Goal: Transaction & Acquisition: Purchase product/service

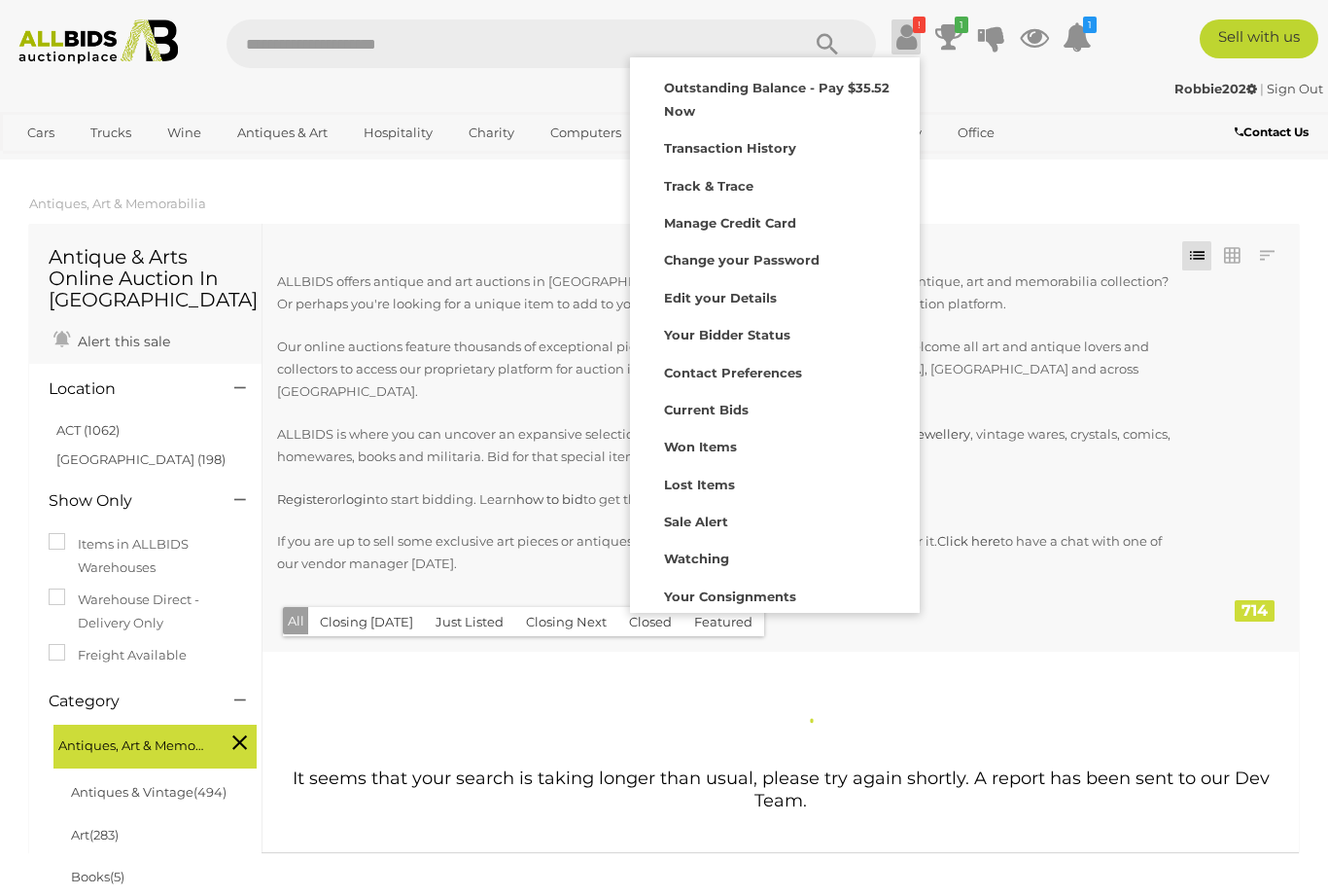
click at [865, 87] on strong "Outstanding Balance - Pay $35.52 Now" at bounding box center [777, 98] width 225 height 38
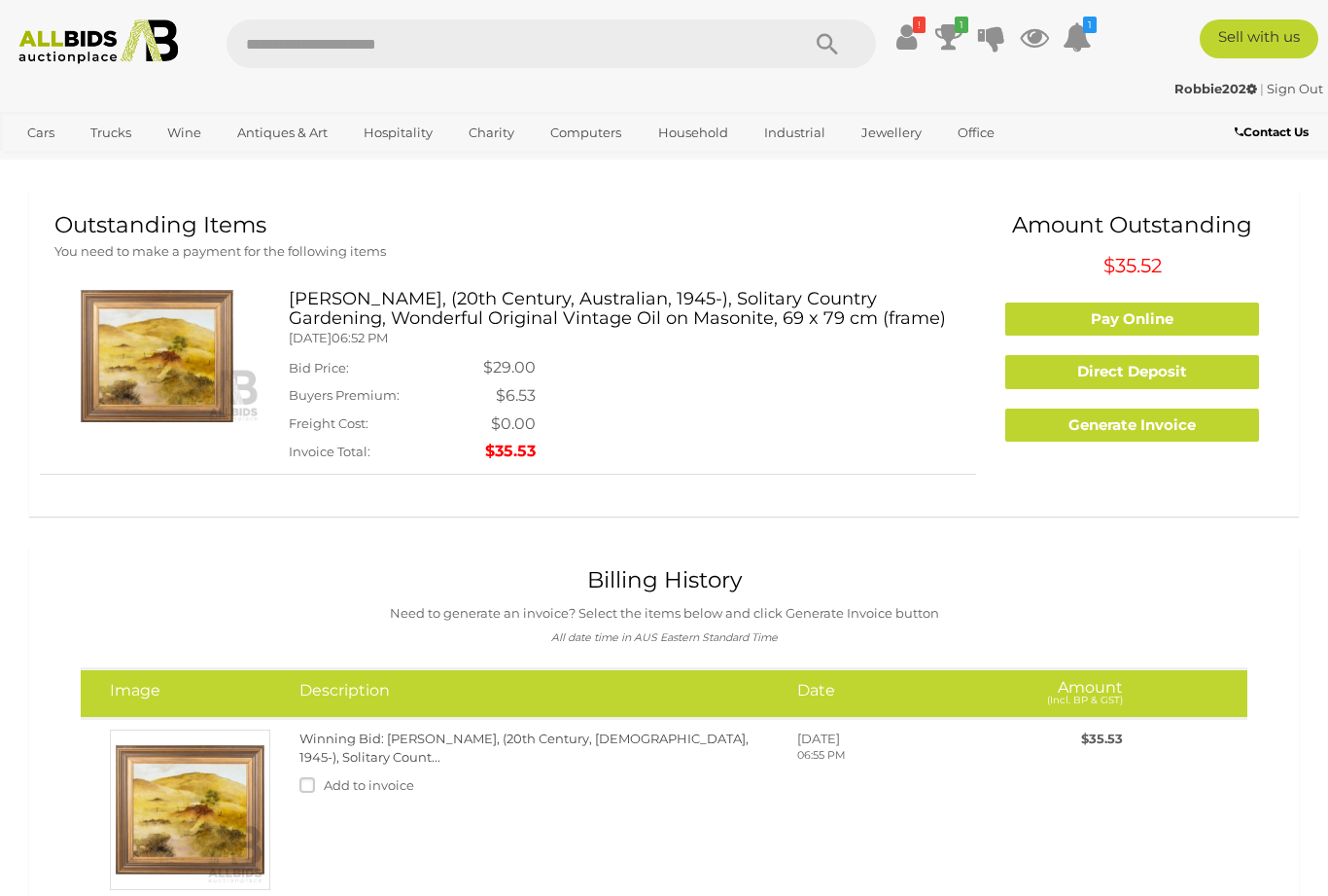
click at [1184, 314] on link "Pay Online" at bounding box center [1132, 319] width 254 height 34
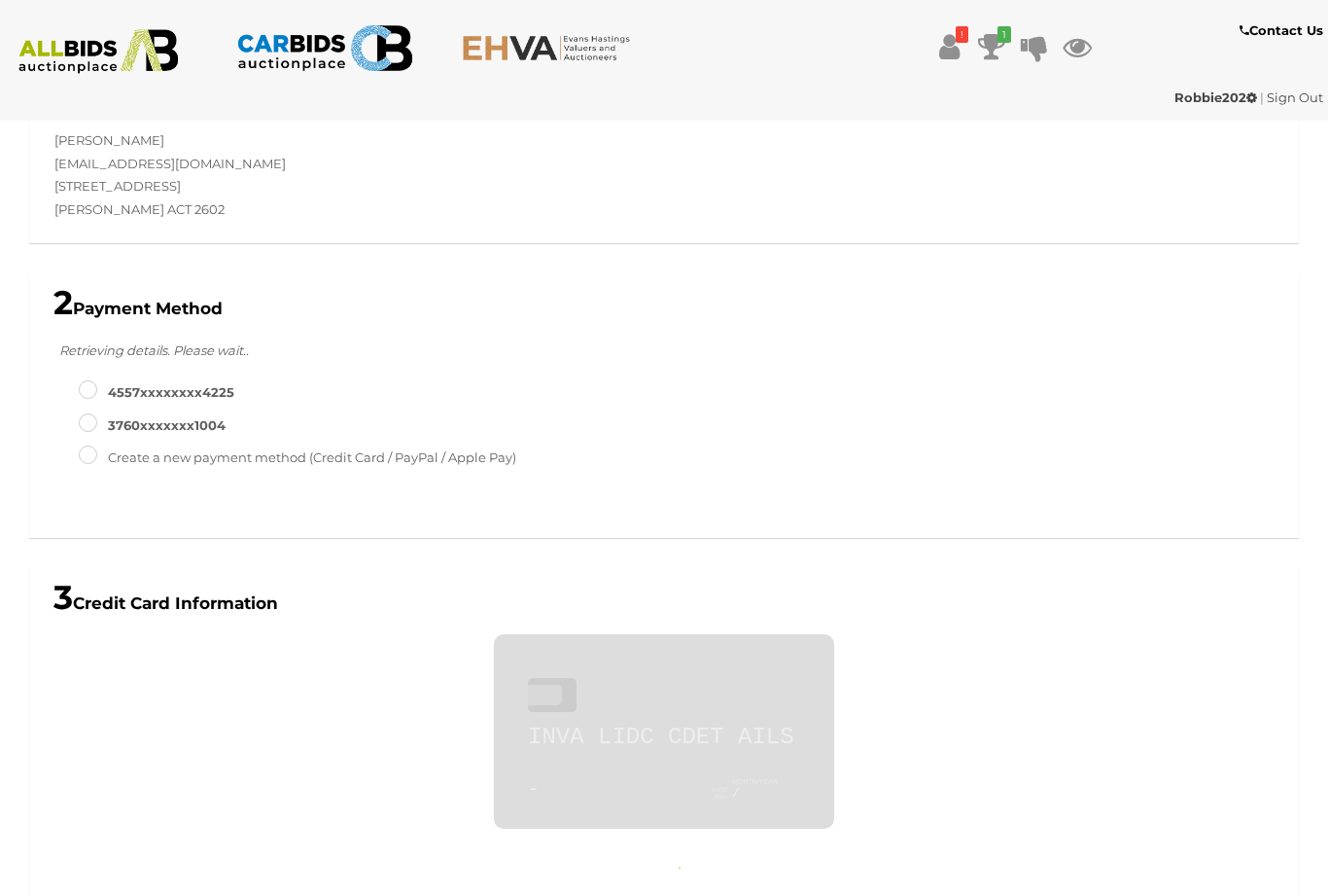
scroll to position [600, 0]
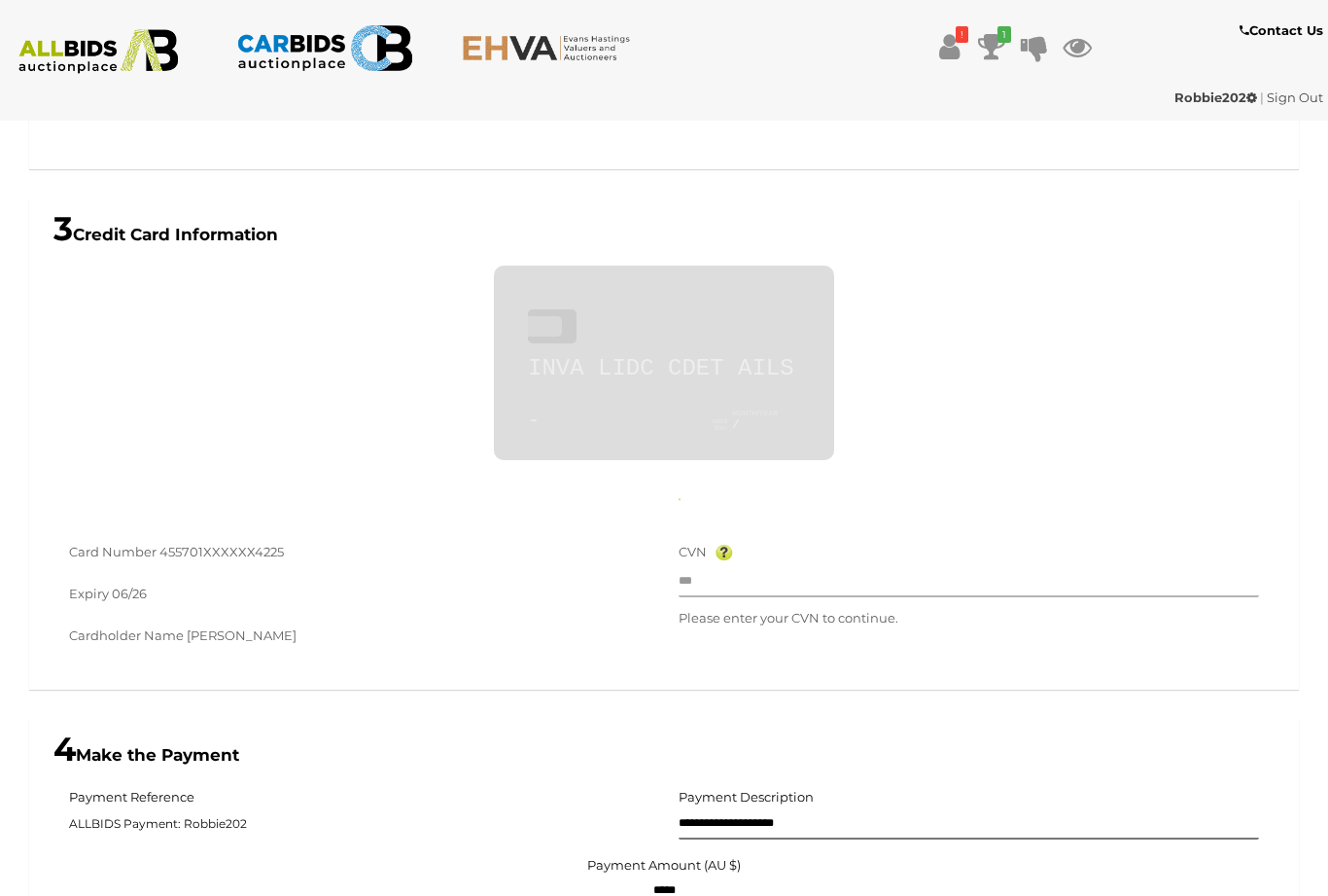
click at [853, 573] on input "text" at bounding box center [968, 582] width 580 height 29
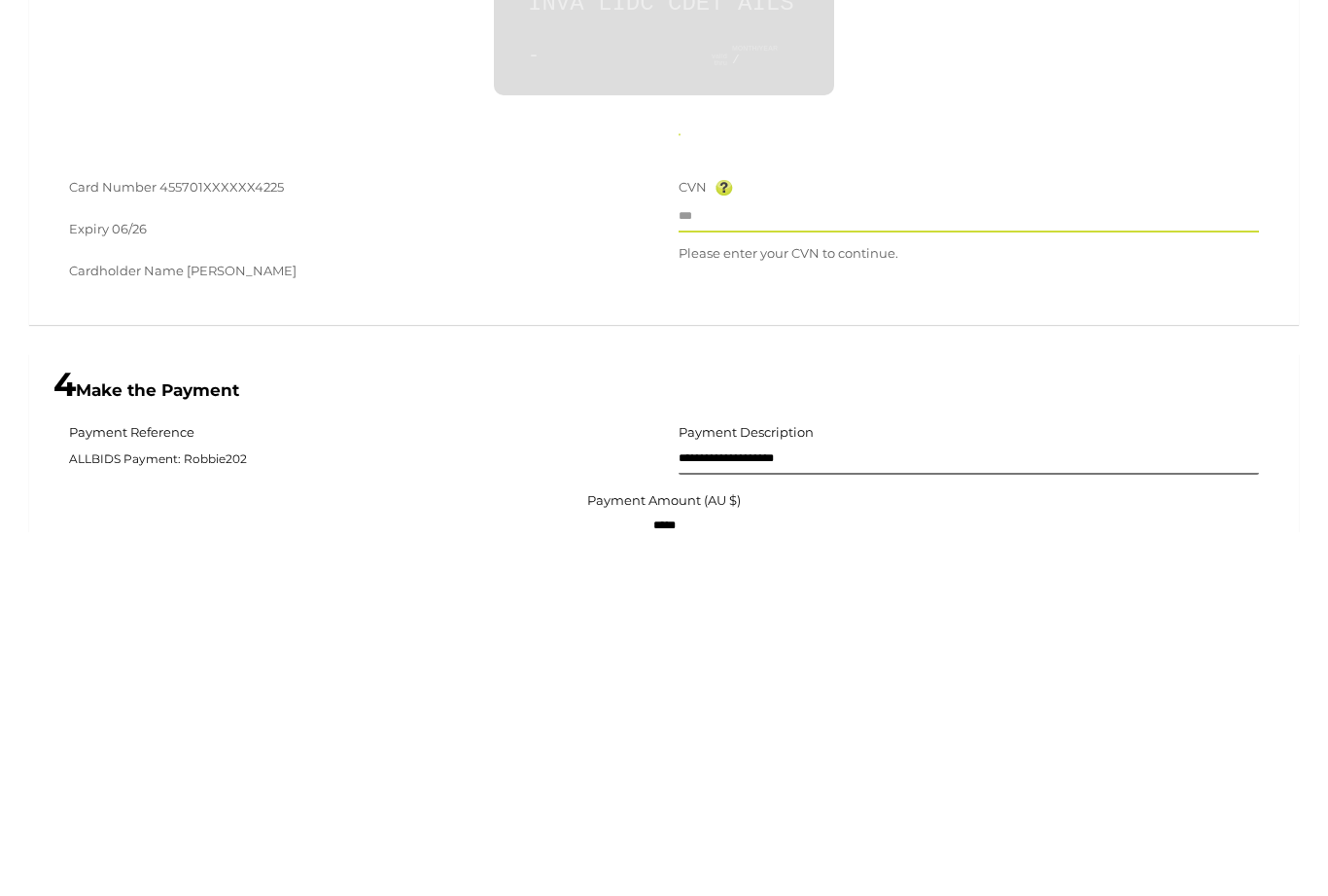
type input "**********"
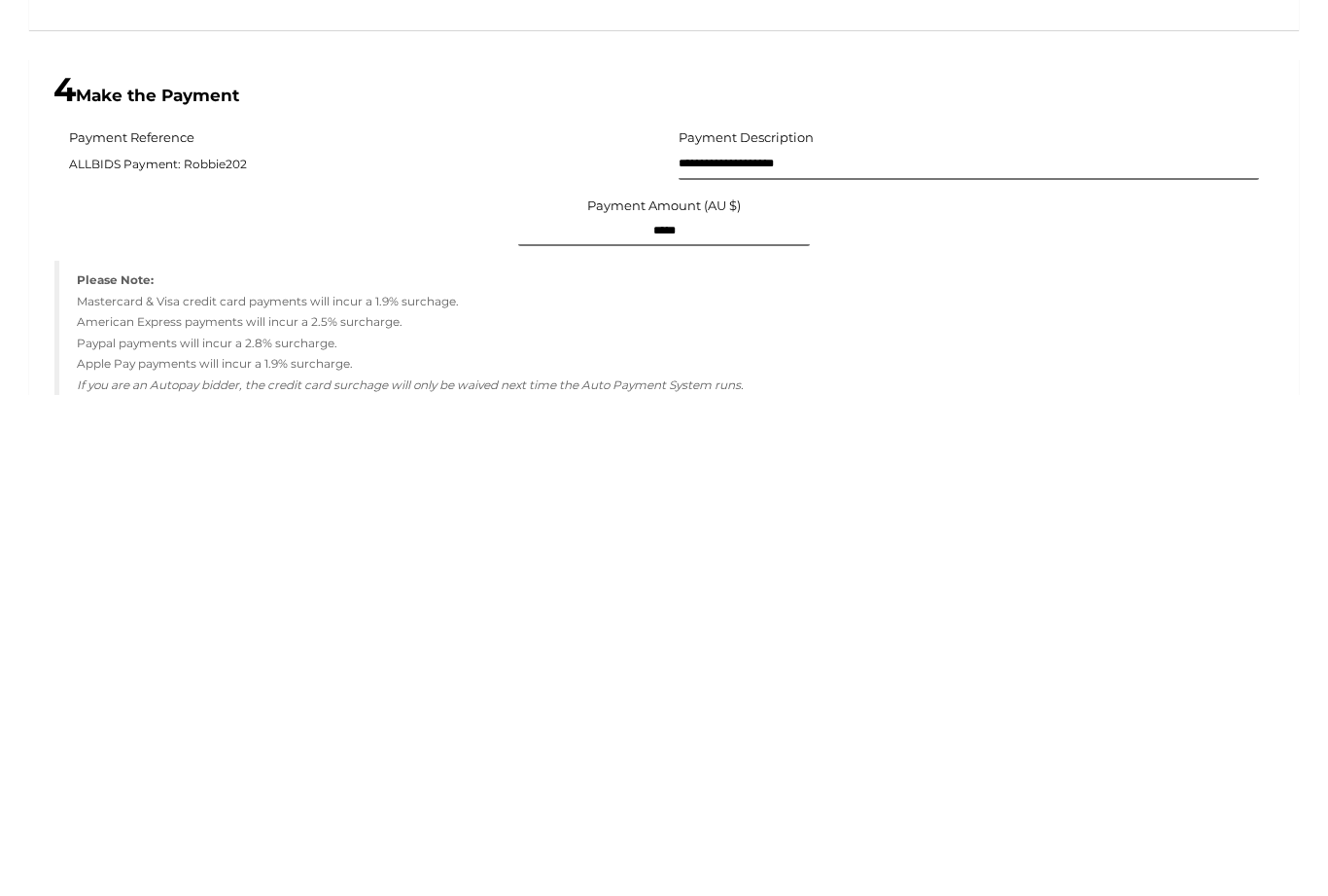
scroll to position [776, 0]
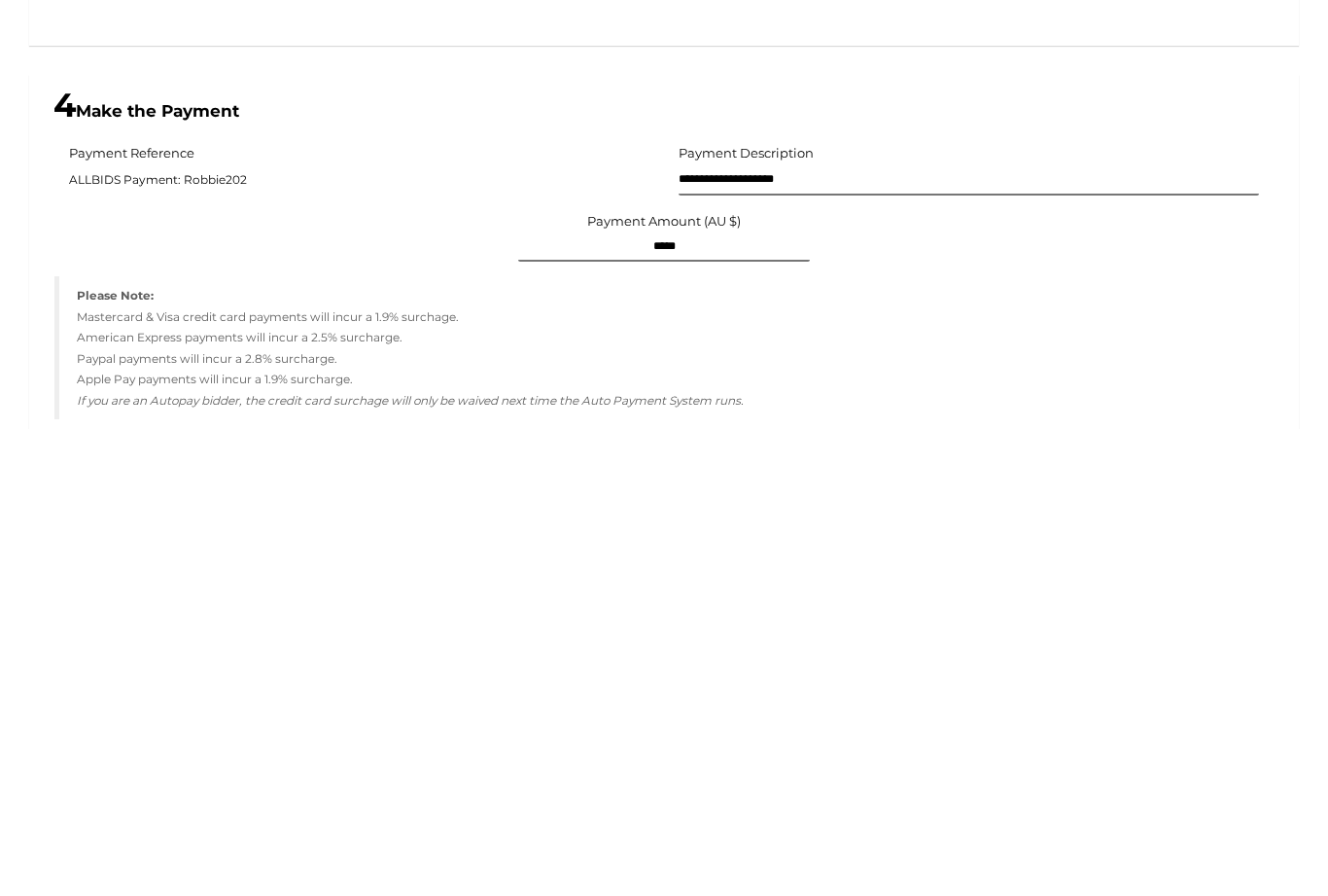
type input "***"
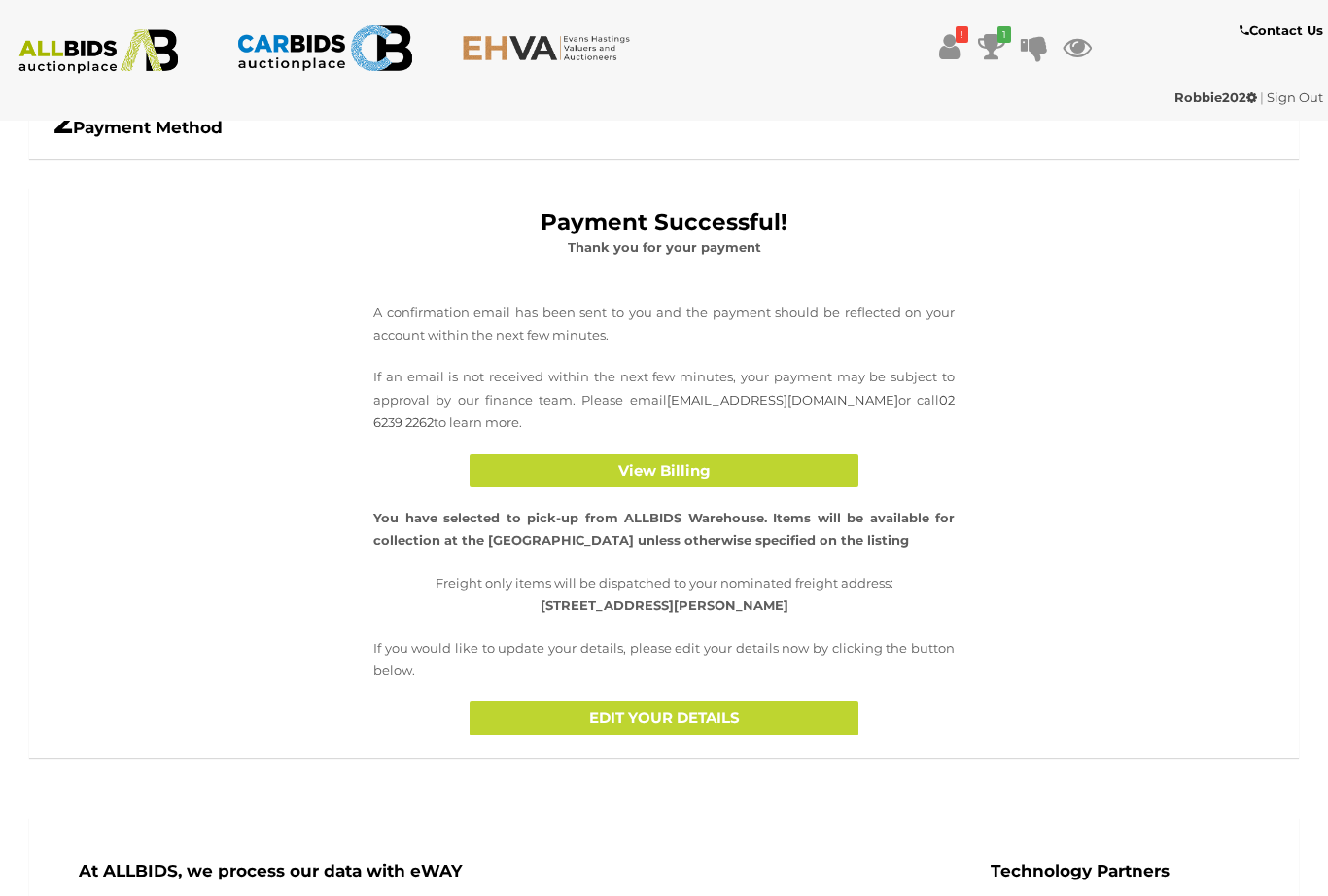
scroll to position [406, 0]
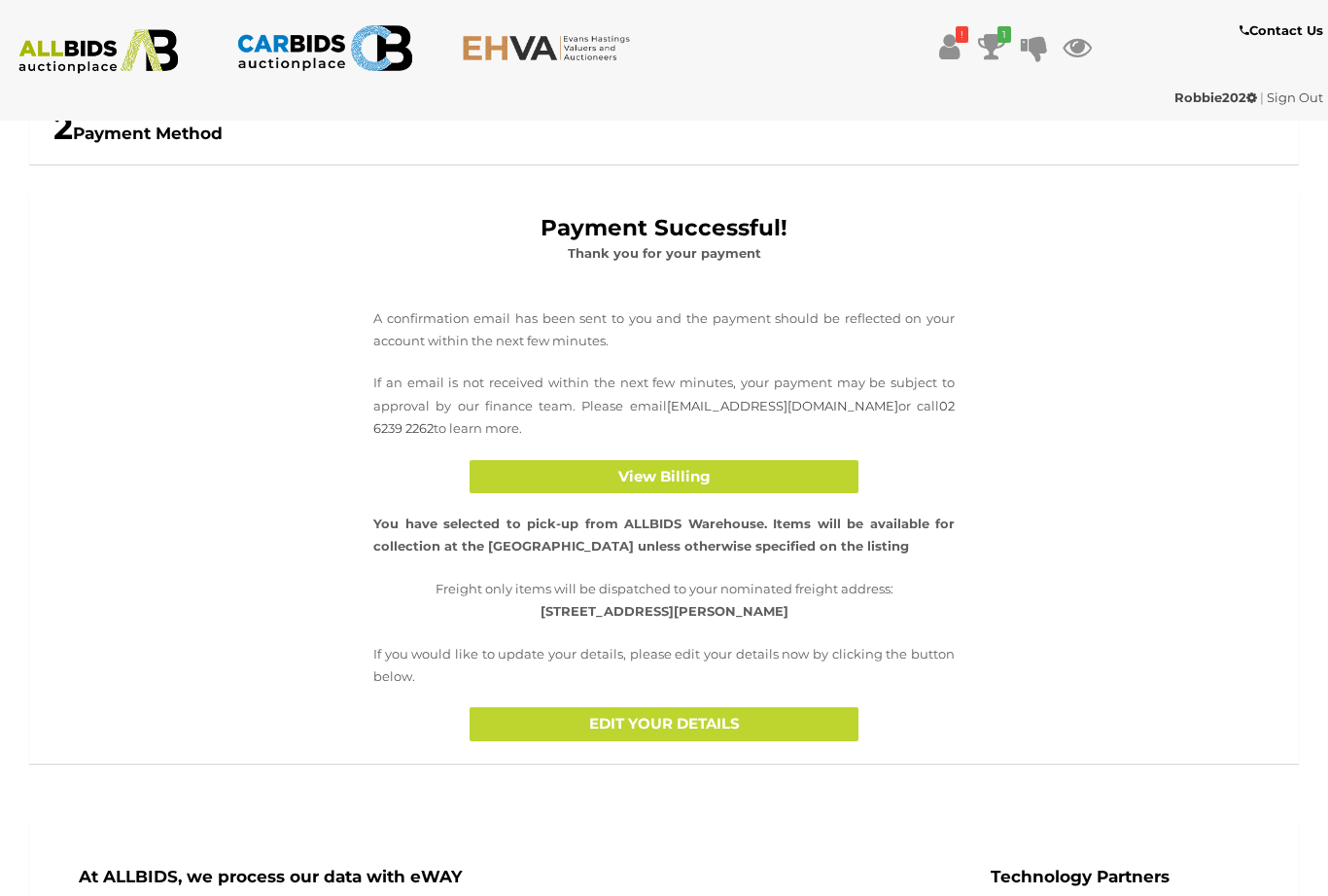
click at [781, 473] on button "View Billing" at bounding box center [664, 477] width 389 height 34
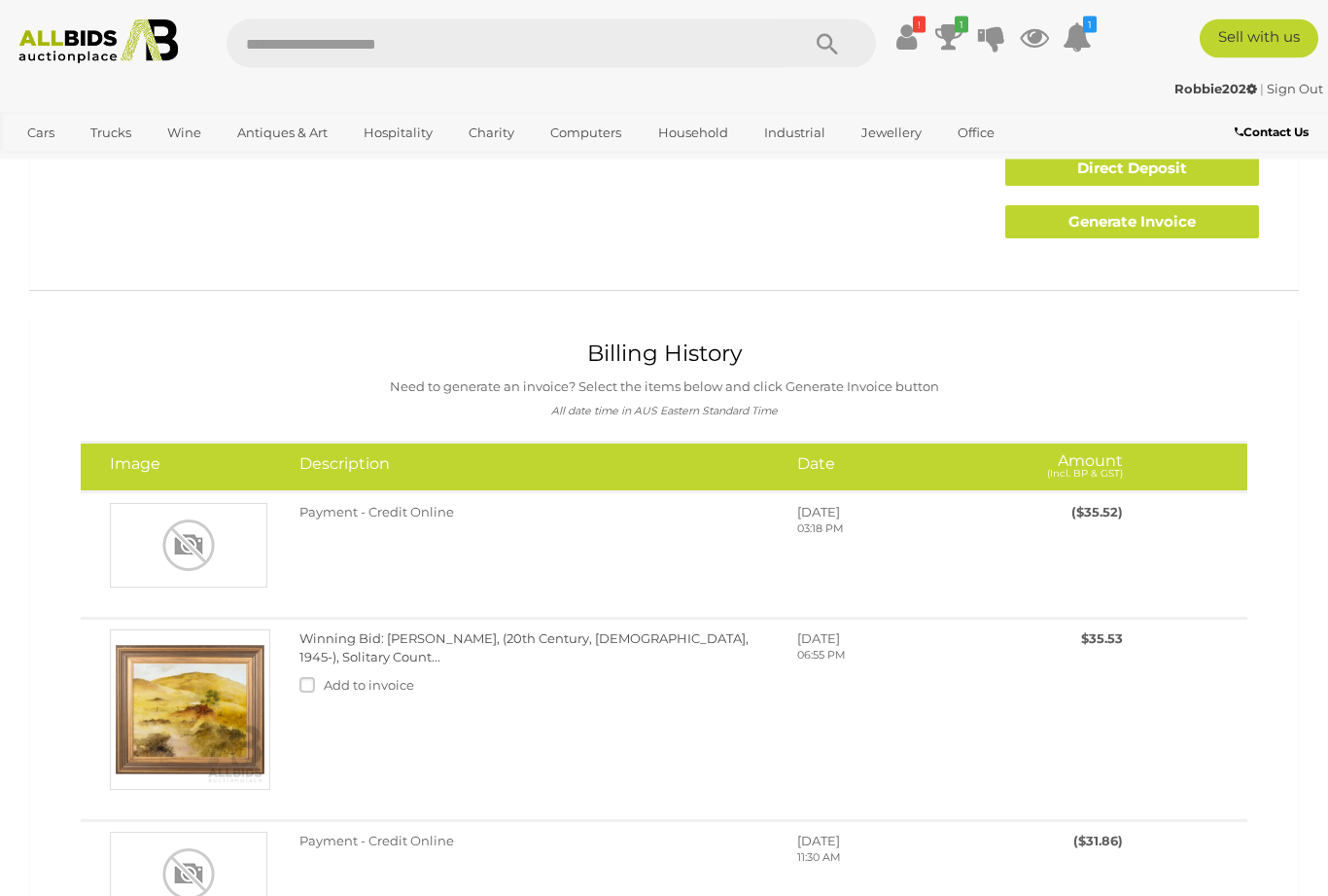
scroll to position [205, 0]
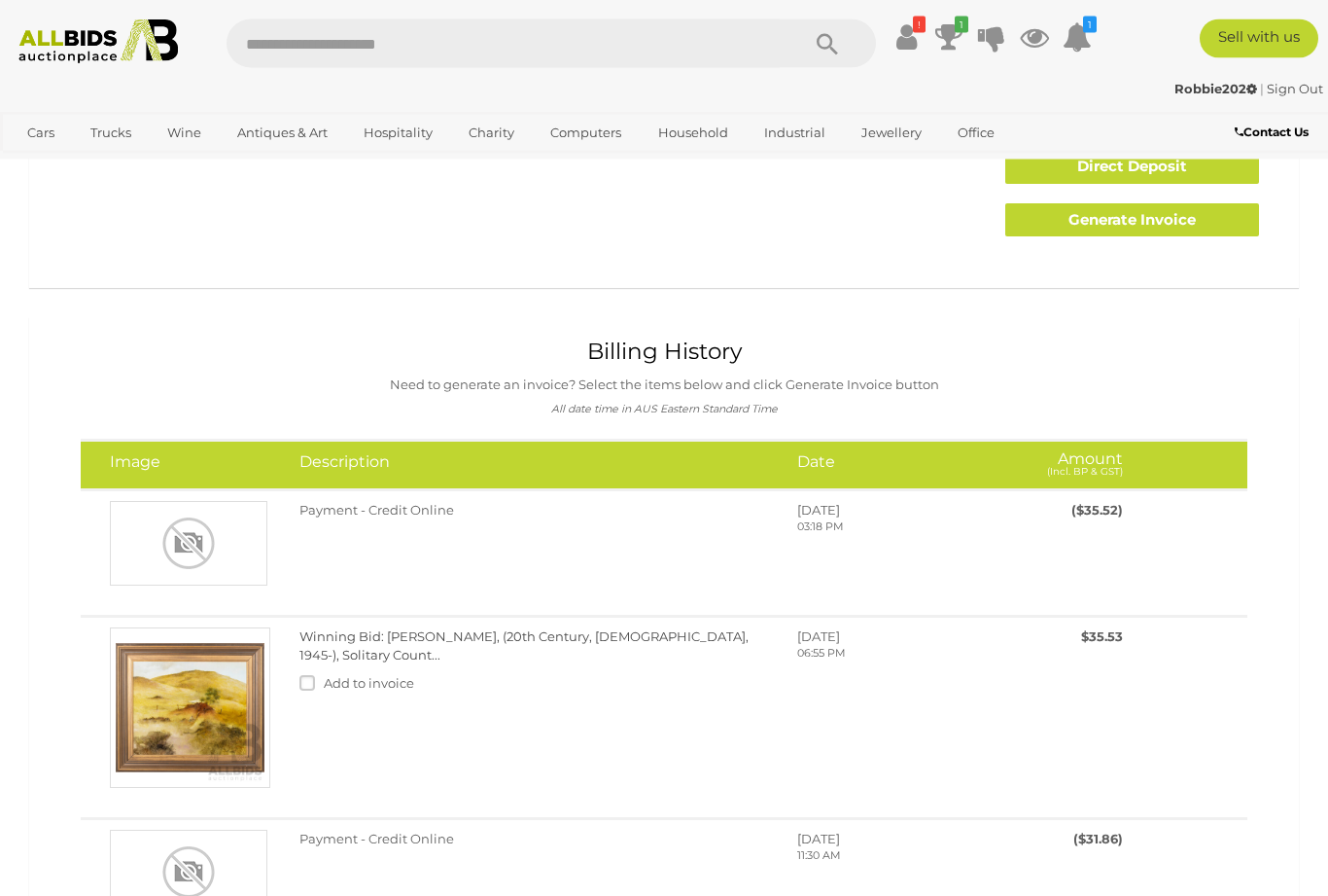
click at [302, 684] on label at bounding box center [312, 683] width 24 height 16
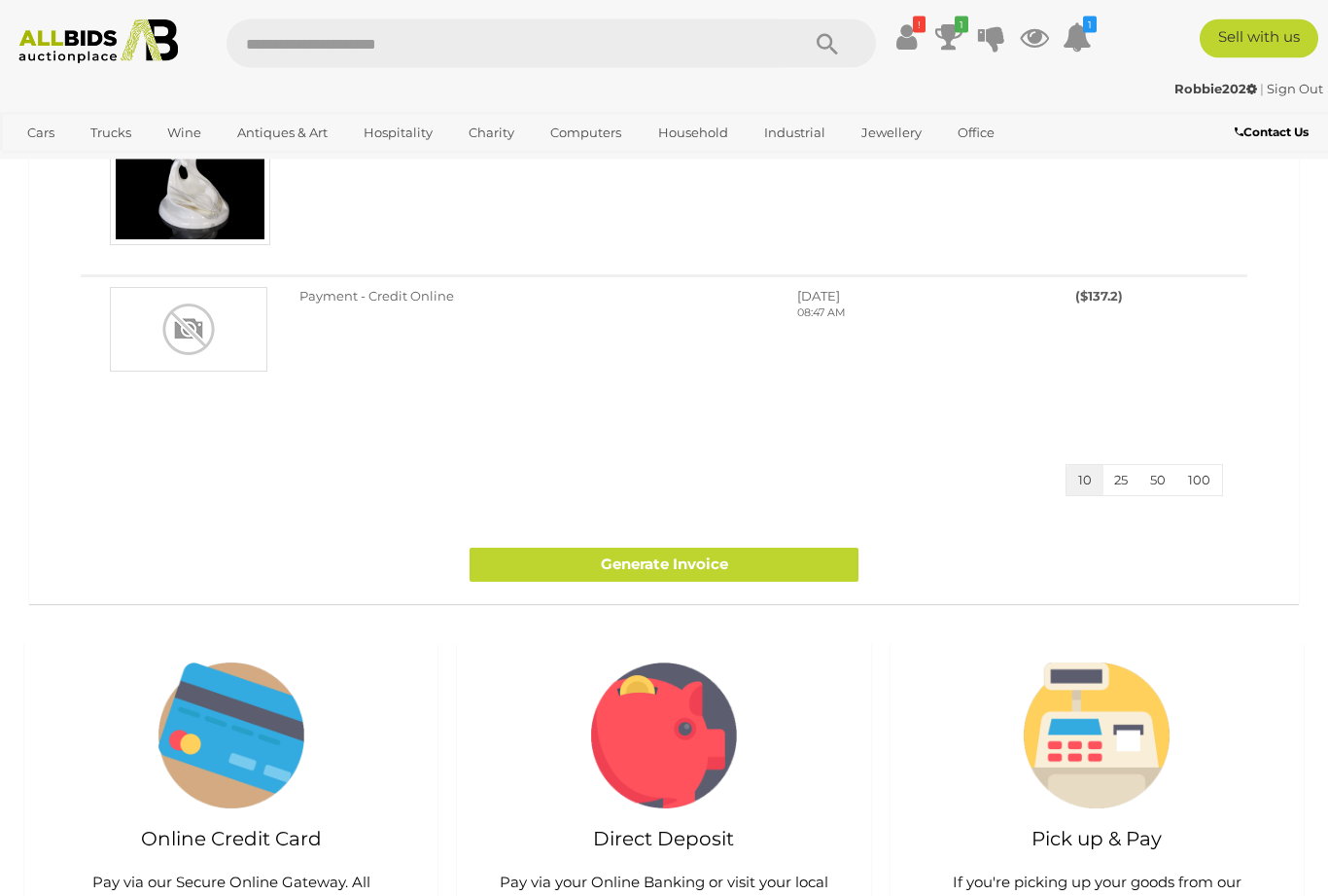
scroll to position [1936, 0]
click at [764, 560] on link "Generate Invoice" at bounding box center [664, 564] width 389 height 34
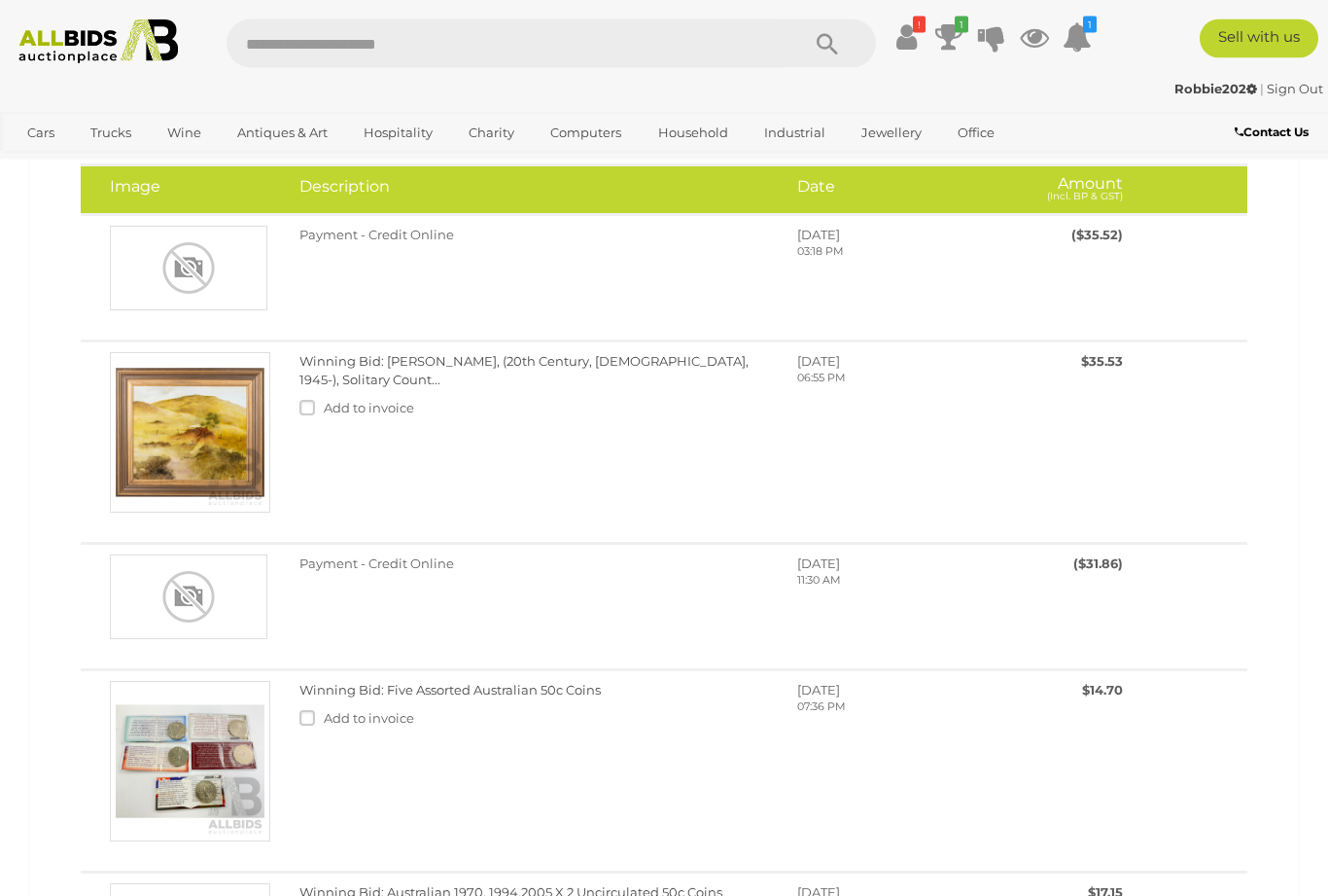
scroll to position [444, 0]
